Goal: Task Accomplishment & Management: Manage account settings

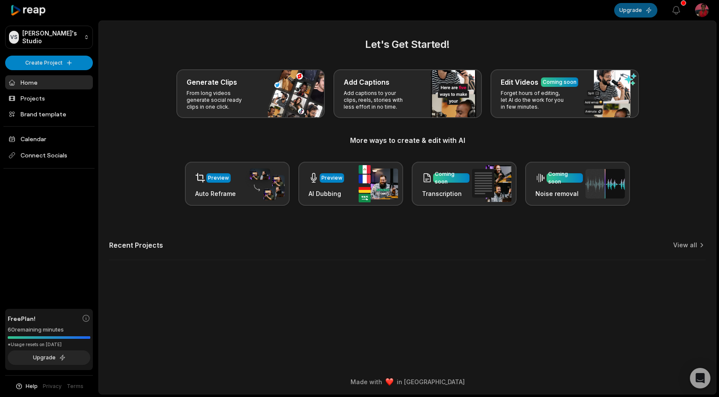
click at [625, 11] on button "Upgrade" at bounding box center [635, 10] width 43 height 15
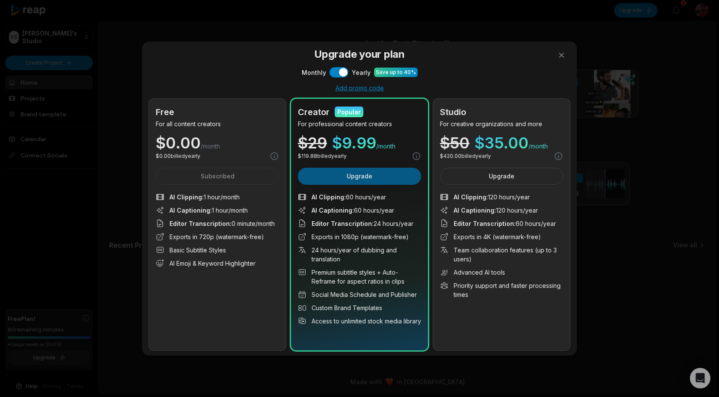
click at [331, 182] on button "Upgrade" at bounding box center [359, 176] width 123 height 17
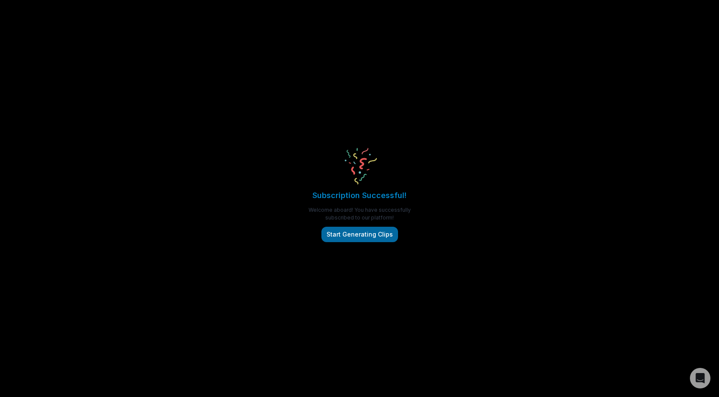
click at [388, 232] on button "Start Generating Clips" at bounding box center [360, 234] width 77 height 15
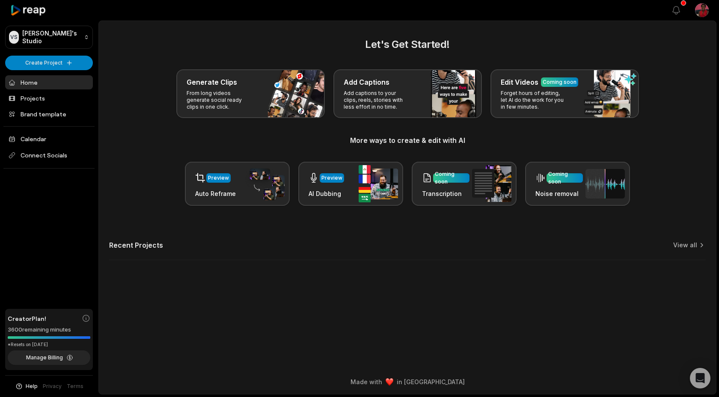
click at [702, 11] on html "VS [PERSON_NAME]'s Studio Create Project Home Projects Brand template Calendar …" at bounding box center [359, 198] width 719 height 397
click at [660, 54] on span "Settings" at bounding box center [658, 52] width 23 height 9
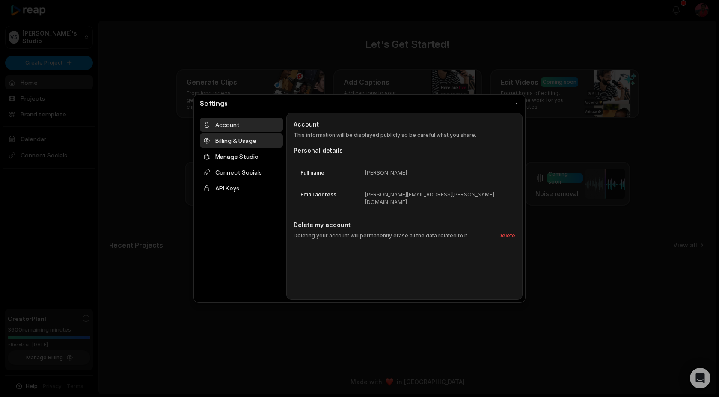
click at [232, 145] on div "Billing & Usage" at bounding box center [241, 141] width 83 height 14
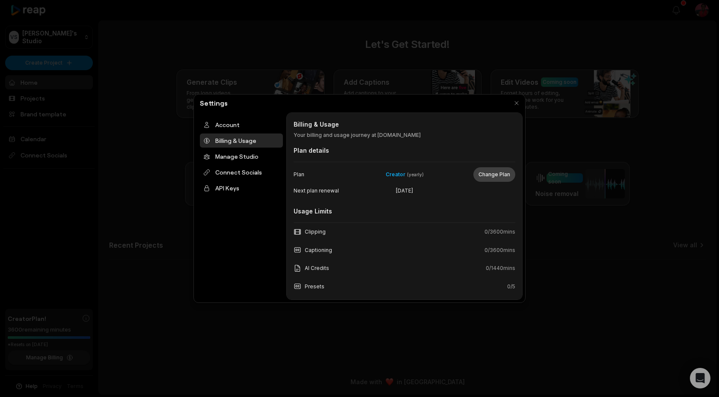
click at [502, 174] on button "Change Plan" at bounding box center [494, 174] width 42 height 15
